Goal: Find specific page/section: Find specific page/section

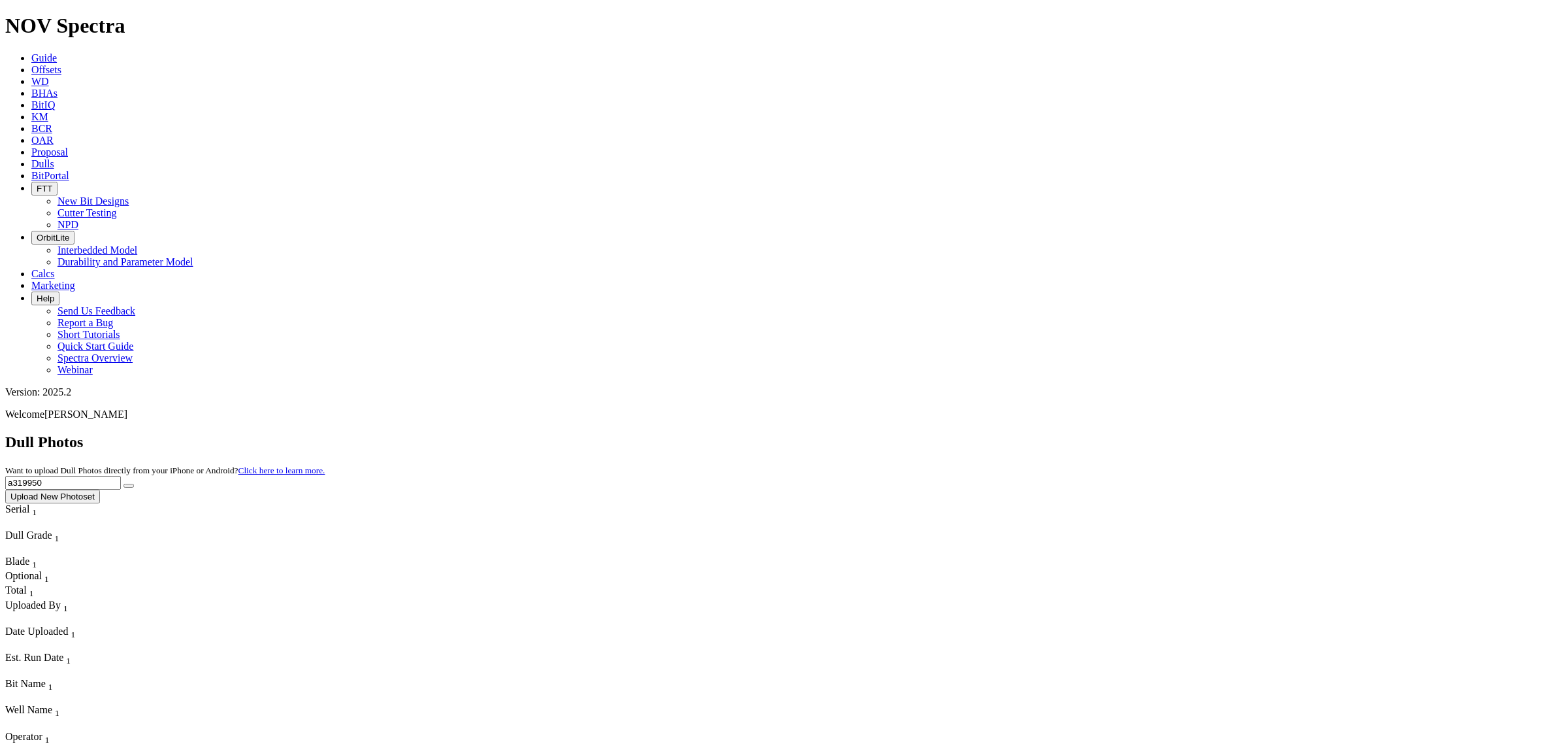
click at [57, 182] on button "FTT" at bounding box center [44, 188] width 26 height 14
click at [129, 195] on link "New Bit Designs" at bounding box center [93, 201] width 72 height 11
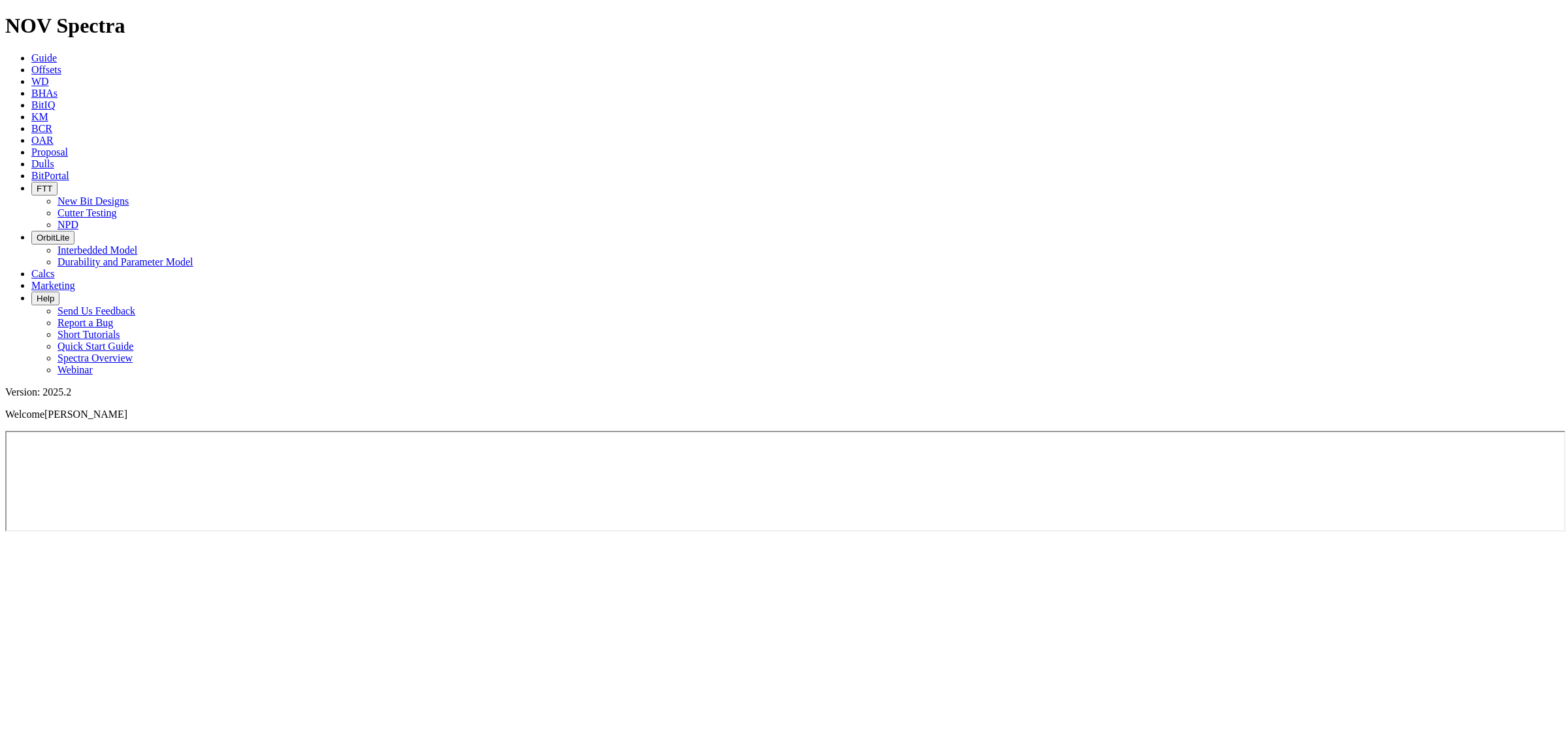
click at [52, 184] on span "FTT" at bounding box center [44, 188] width 16 height 10
click at [78, 219] on link "NPD" at bounding box center [68, 224] width 21 height 11
